Goal: Task Accomplishment & Management: Use online tool/utility

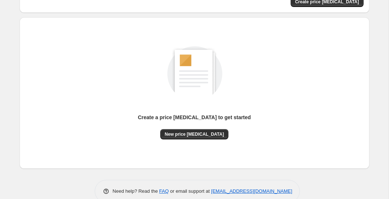
scroll to position [59, 0]
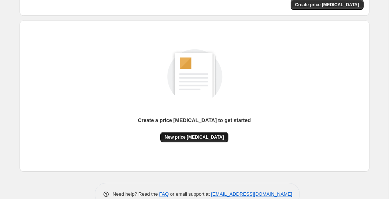
click at [202, 135] on span "New price [MEDICAL_DATA]" at bounding box center [194, 137] width 59 height 6
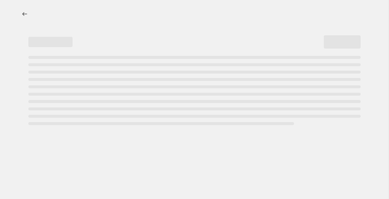
select select "percentage"
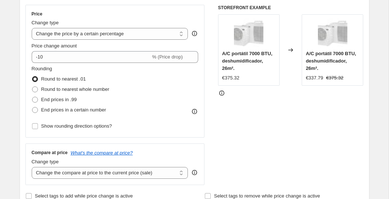
scroll to position [127, 0]
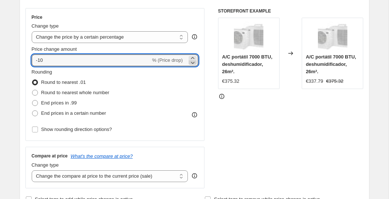
click at [193, 63] on icon at bounding box center [192, 62] width 7 height 7
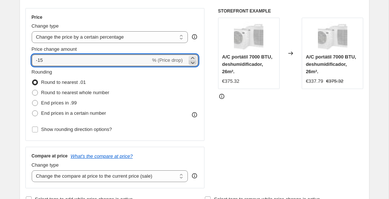
click at [193, 63] on icon at bounding box center [192, 62] width 7 height 7
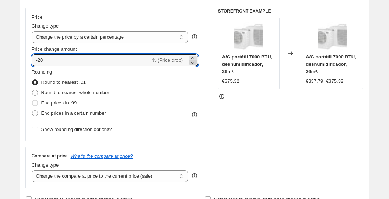
click at [193, 63] on icon at bounding box center [192, 62] width 7 height 7
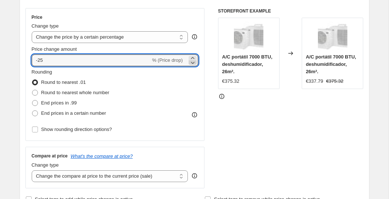
click at [193, 63] on icon at bounding box center [192, 62] width 7 height 7
type input "-27"
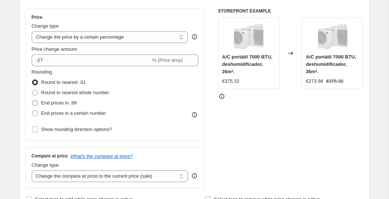
click at [68, 101] on span "End prices in .99" at bounding box center [59, 103] width 36 height 6
click at [32, 101] on input "End prices in .99" at bounding box center [32, 100] width 0 height 0
radio input "true"
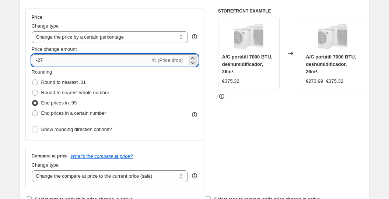
click at [96, 63] on input "-27" at bounding box center [91, 60] width 119 height 12
type input "-29"
click at [117, 74] on div "Rounding Round to nearest .01 Round to nearest whole number End prices in .99 E…" at bounding box center [115, 93] width 167 height 50
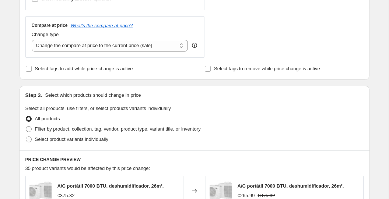
scroll to position [261, 0]
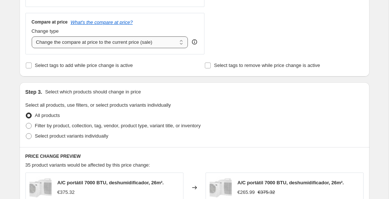
click at [120, 43] on select "Change the compare at price to the current price (sale) Change the compare at p…" at bounding box center [110, 42] width 156 height 12
select select "remove"
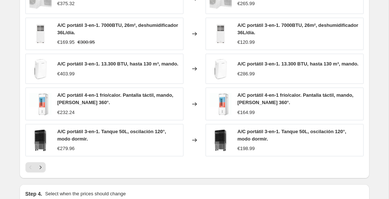
scroll to position [546, 0]
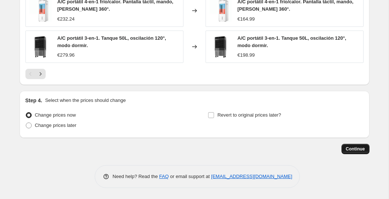
click at [349, 148] on span "Continue" at bounding box center [355, 149] width 19 height 6
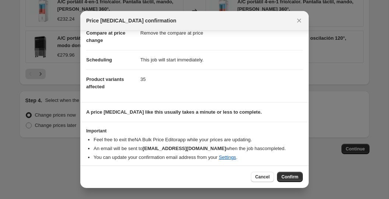
scroll to position [43, 0]
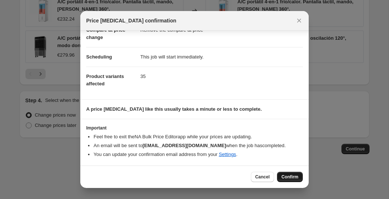
click at [288, 177] on span "Confirm" at bounding box center [289, 177] width 17 height 6
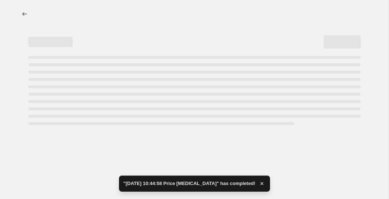
select select "percentage"
select select "remove"
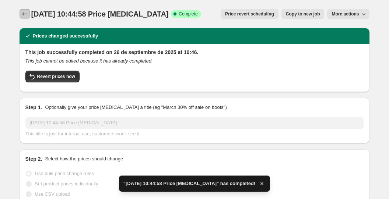
click at [26, 17] on icon "Price change jobs" at bounding box center [24, 13] width 7 height 7
